Goal: Task Accomplishment & Management: Manage account settings

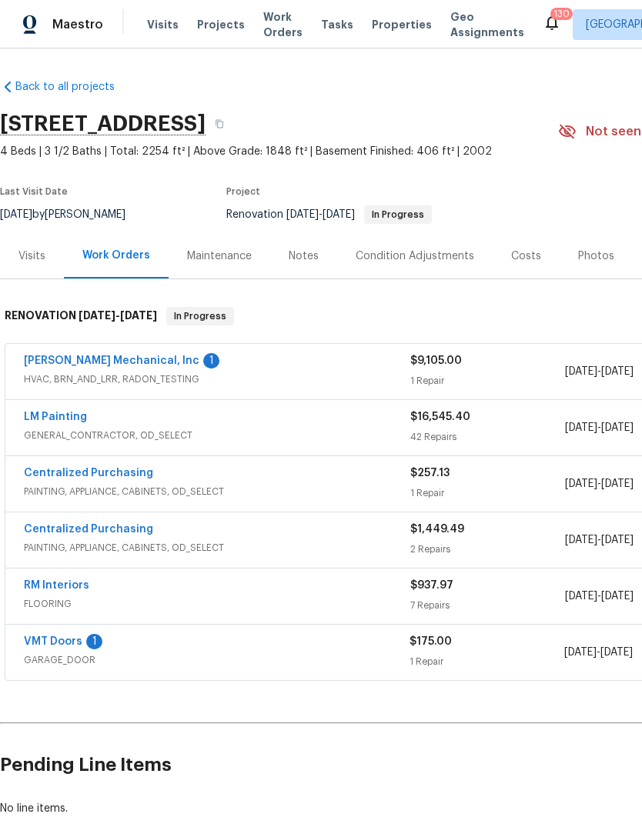
click at [62, 644] on link "VMT Doors" at bounding box center [53, 641] width 58 height 11
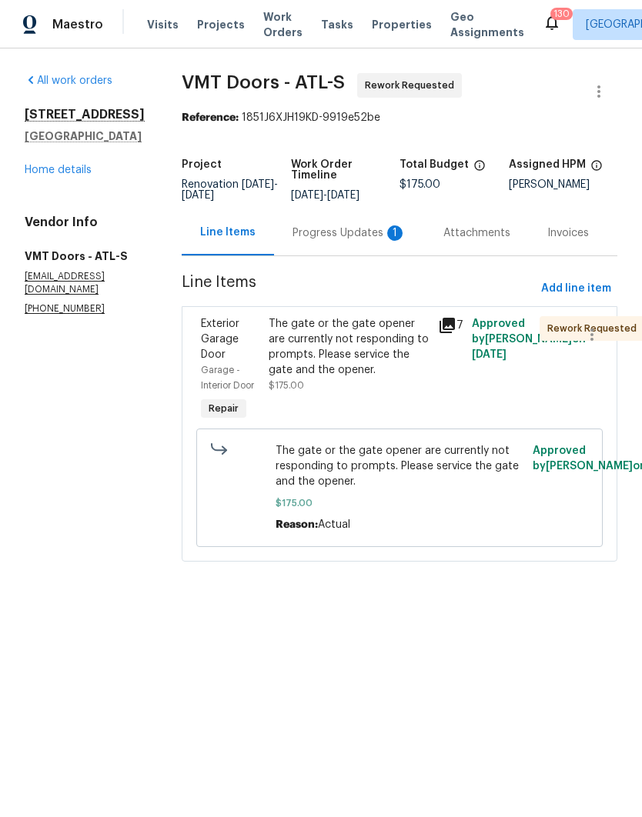
click at [312, 237] on div "Progress Updates 1" at bounding box center [349, 232] width 114 height 15
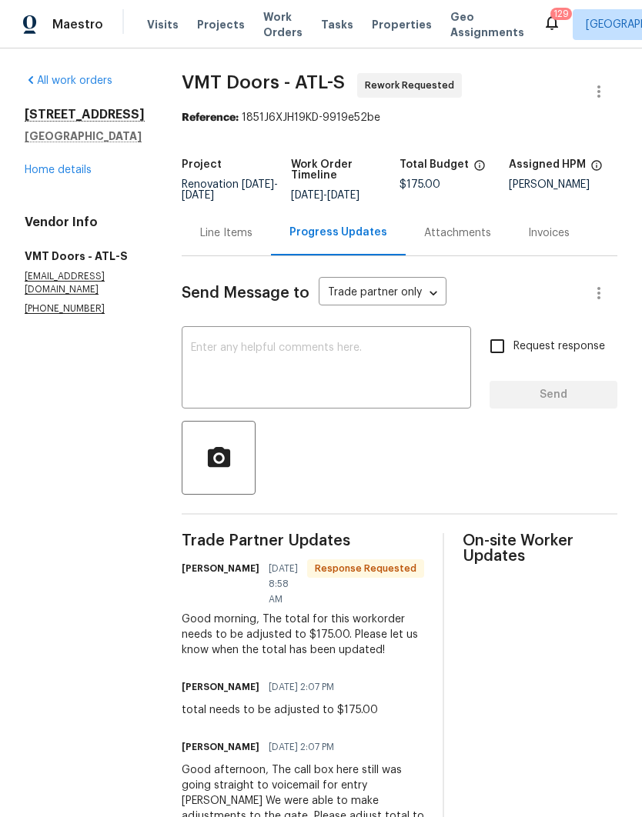
click at [503, 346] on input "Request response" at bounding box center [497, 346] width 32 height 32
checkbox input "true"
click at [348, 352] on textarea at bounding box center [326, 369] width 271 height 54
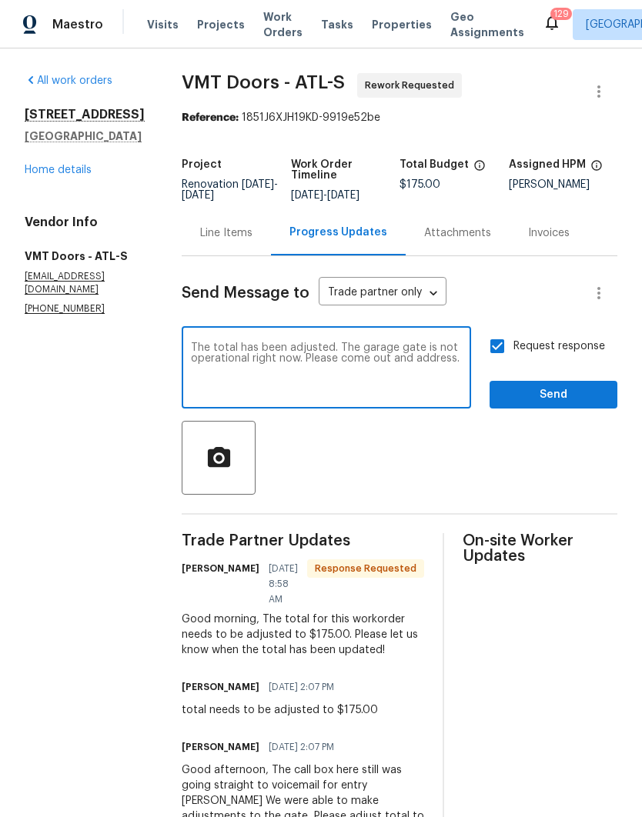
type textarea "The total has been adjusted. The garage gate is not operational right now. Plea…"
click at [556, 385] on button "Send" at bounding box center [553, 395] width 128 height 28
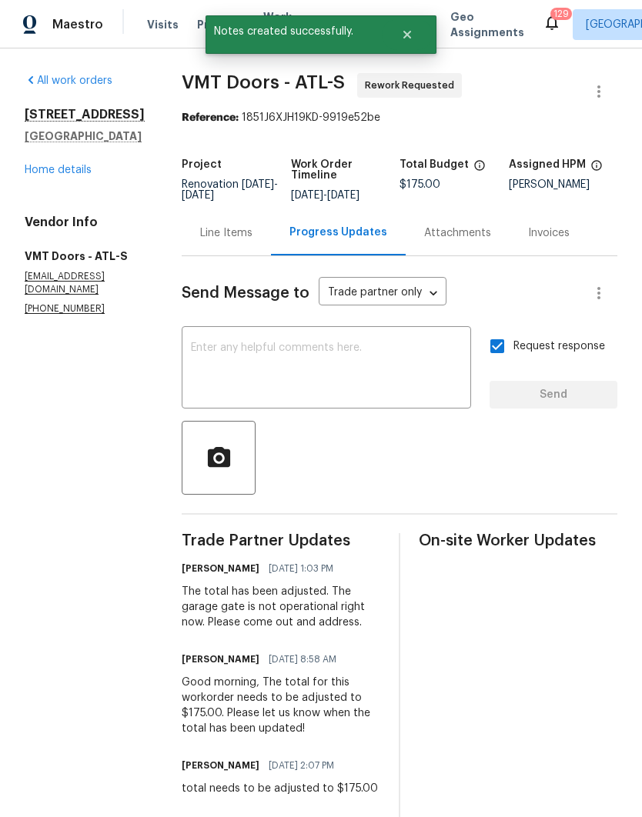
click at [65, 175] on link "Home details" at bounding box center [58, 170] width 67 height 11
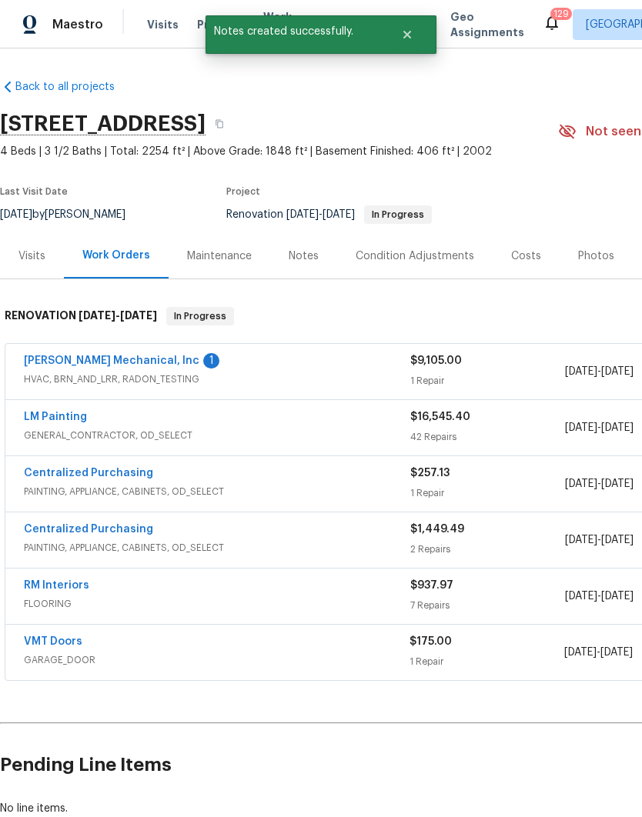
click at [110, 359] on link "[PERSON_NAME] Mechanical, Inc" at bounding box center [111, 361] width 175 height 11
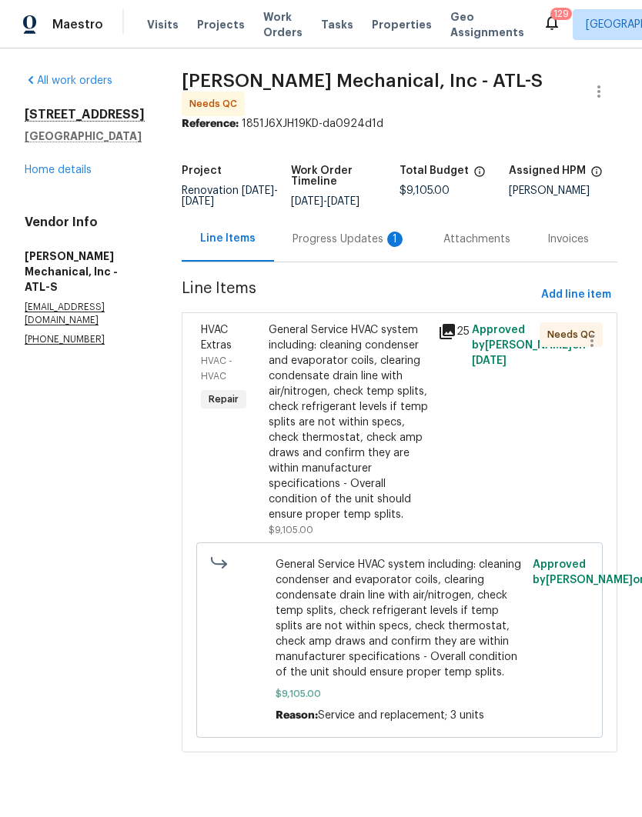
click at [407, 471] on div "General Service HVAC system including: cleaning condenser and evaporator coils,…" at bounding box center [349, 422] width 160 height 200
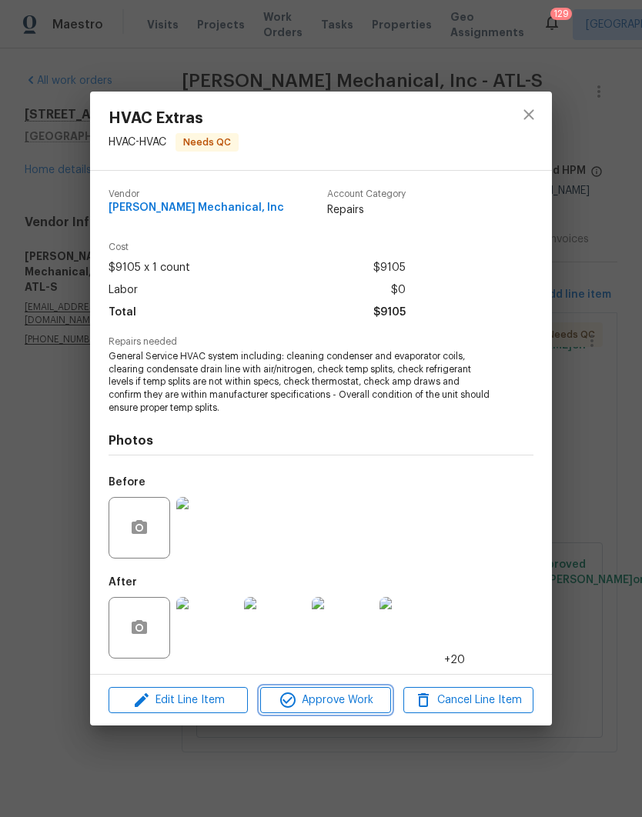
click at [340, 699] on span "Approve Work" at bounding box center [325, 700] width 121 height 19
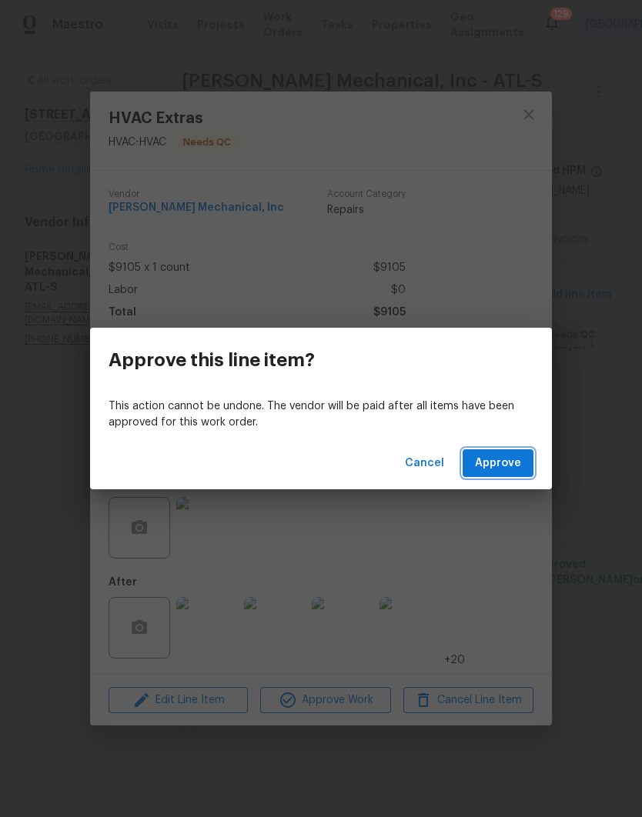
click at [499, 461] on span "Approve" at bounding box center [498, 463] width 46 height 19
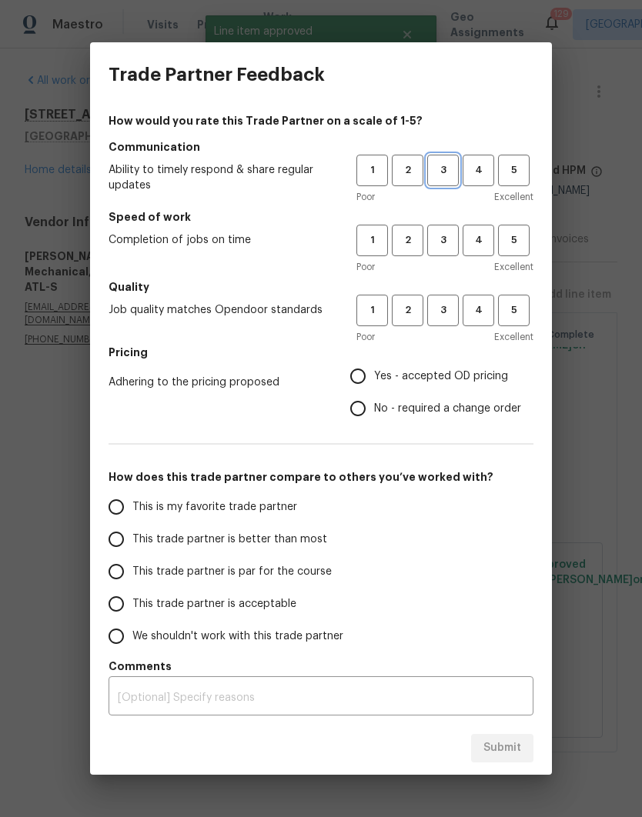
click at [442, 165] on span "3" at bounding box center [443, 171] width 28 height 18
click at [442, 247] on span "3" at bounding box center [443, 241] width 28 height 18
click at [448, 314] on span "3" at bounding box center [443, 311] width 28 height 18
click at [365, 377] on input "Yes - accepted OD pricing" at bounding box center [358, 376] width 32 height 32
radio input "true"
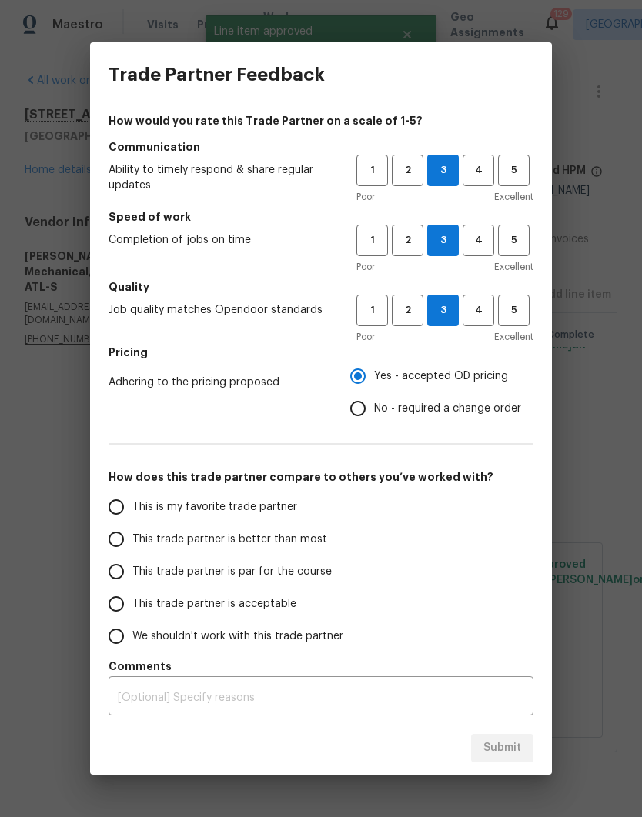
click at [242, 509] on span "This is my favorite trade partner" at bounding box center [214, 507] width 165 height 16
click at [132, 509] on input "This is my favorite trade partner" at bounding box center [116, 507] width 32 height 32
click at [509, 750] on span "Submit" at bounding box center [502, 748] width 38 height 19
radio input "true"
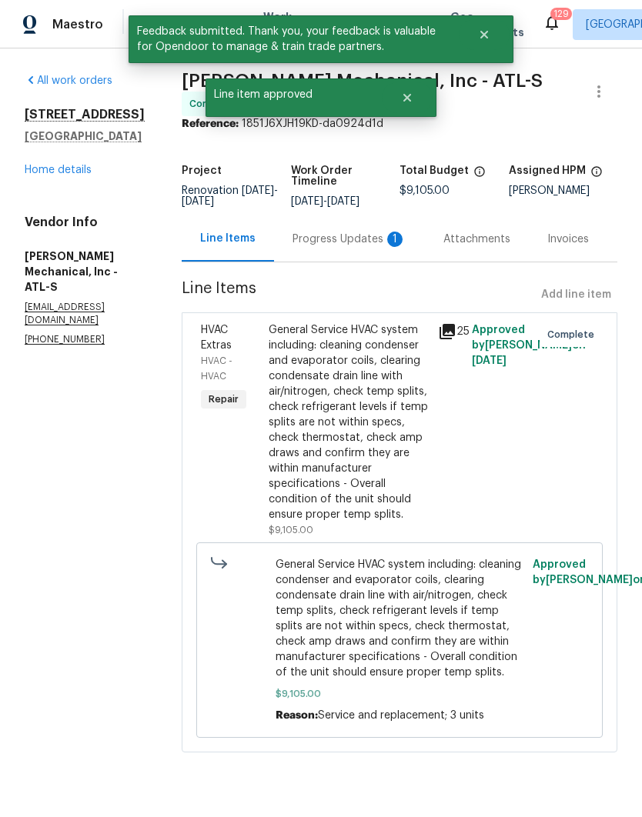
click at [59, 166] on link "Home details" at bounding box center [58, 170] width 67 height 11
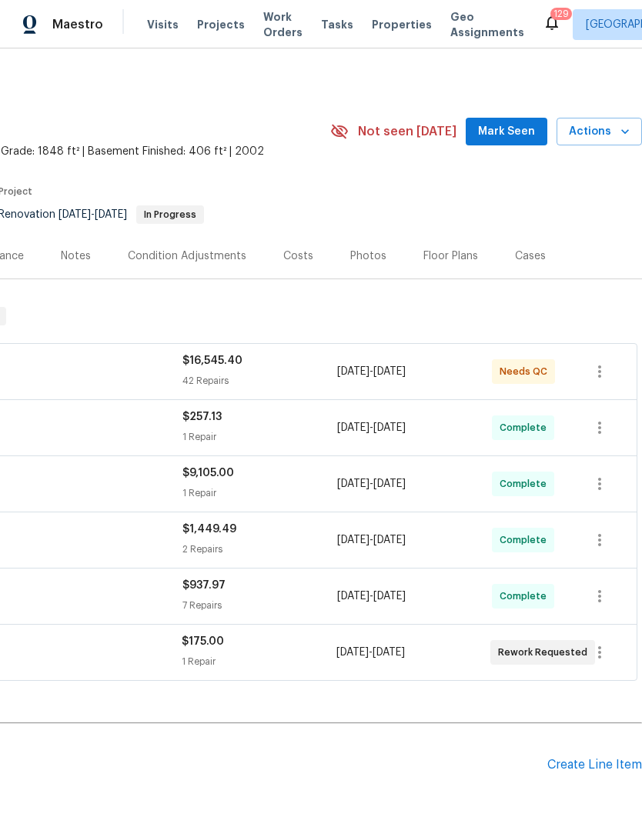
scroll to position [0, 228]
click at [514, 132] on span "Mark Seen" at bounding box center [506, 131] width 57 height 19
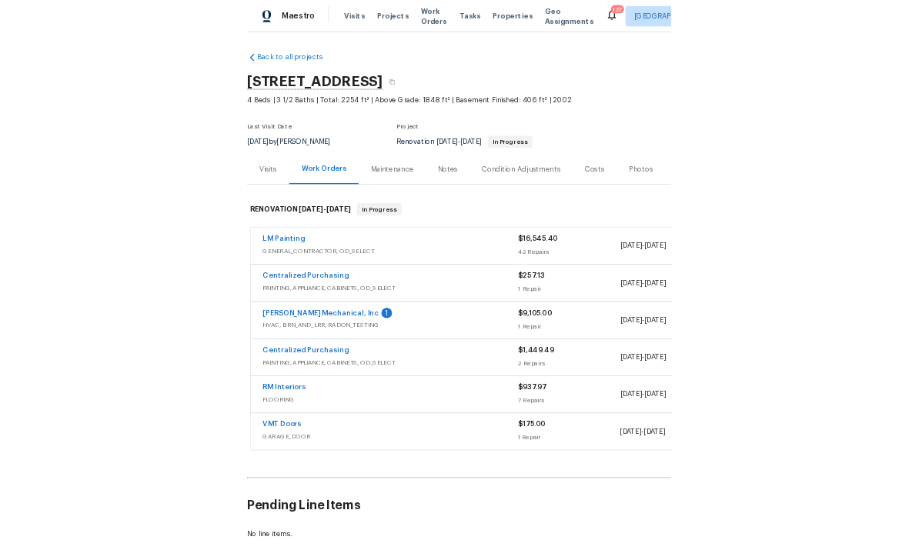
scroll to position [0, 0]
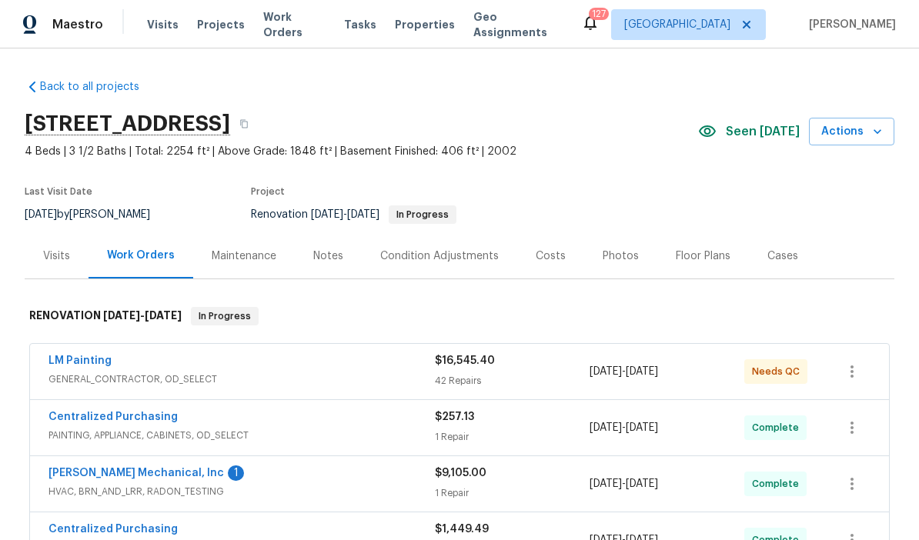
click at [611, 259] on div "Photos" at bounding box center [621, 256] width 36 height 15
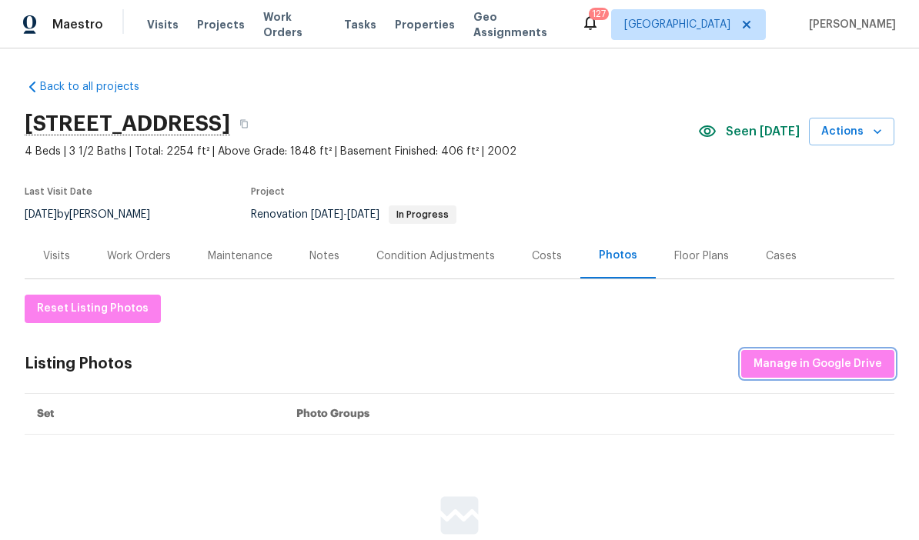
click at [641, 359] on span "Manage in Google Drive" at bounding box center [817, 364] width 129 height 19
